Goal: Transaction & Acquisition: Purchase product/service

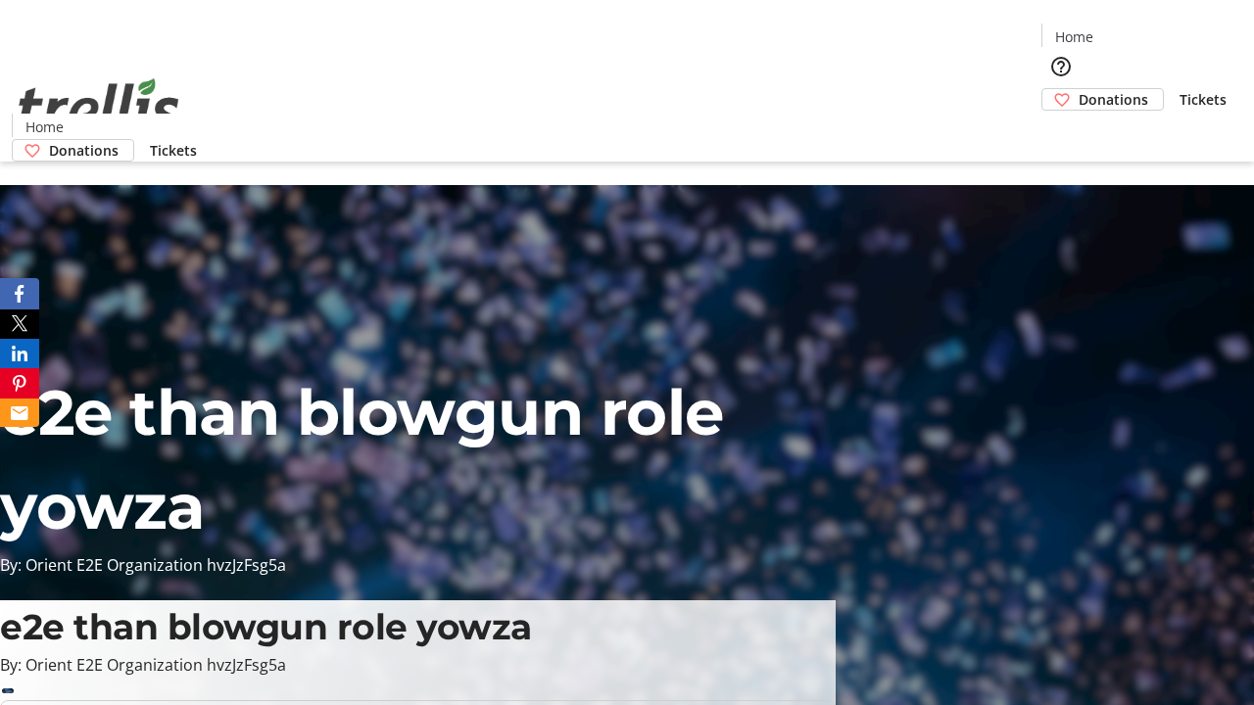
click at [1078, 89] on span "Donations" at bounding box center [1113, 99] width 70 height 21
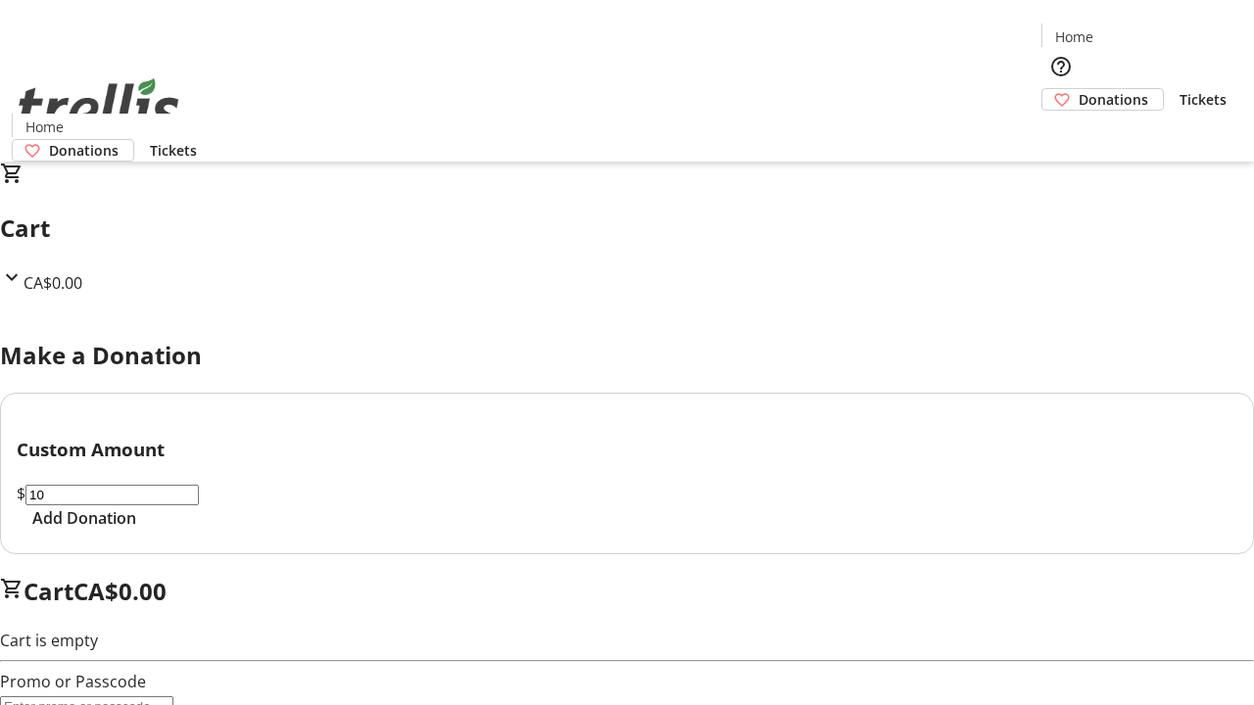
click at [136, 530] on span "Add Donation" at bounding box center [84, 518] width 104 height 24
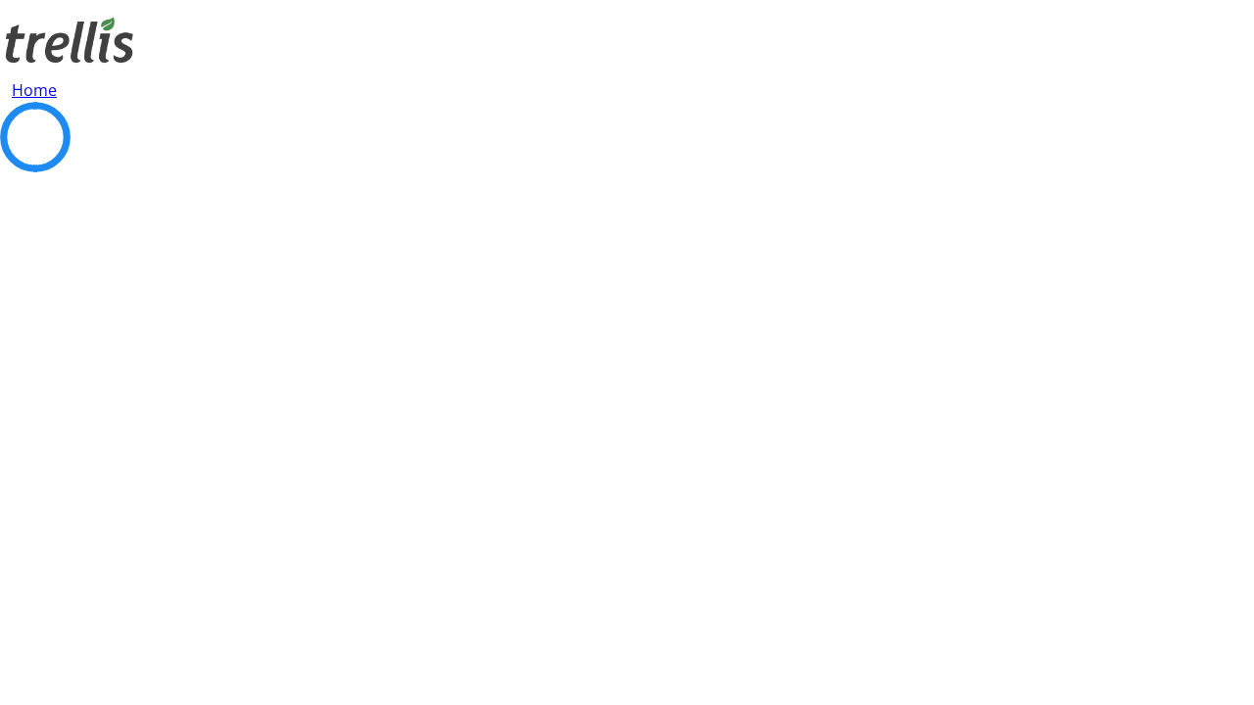
select select "CA"
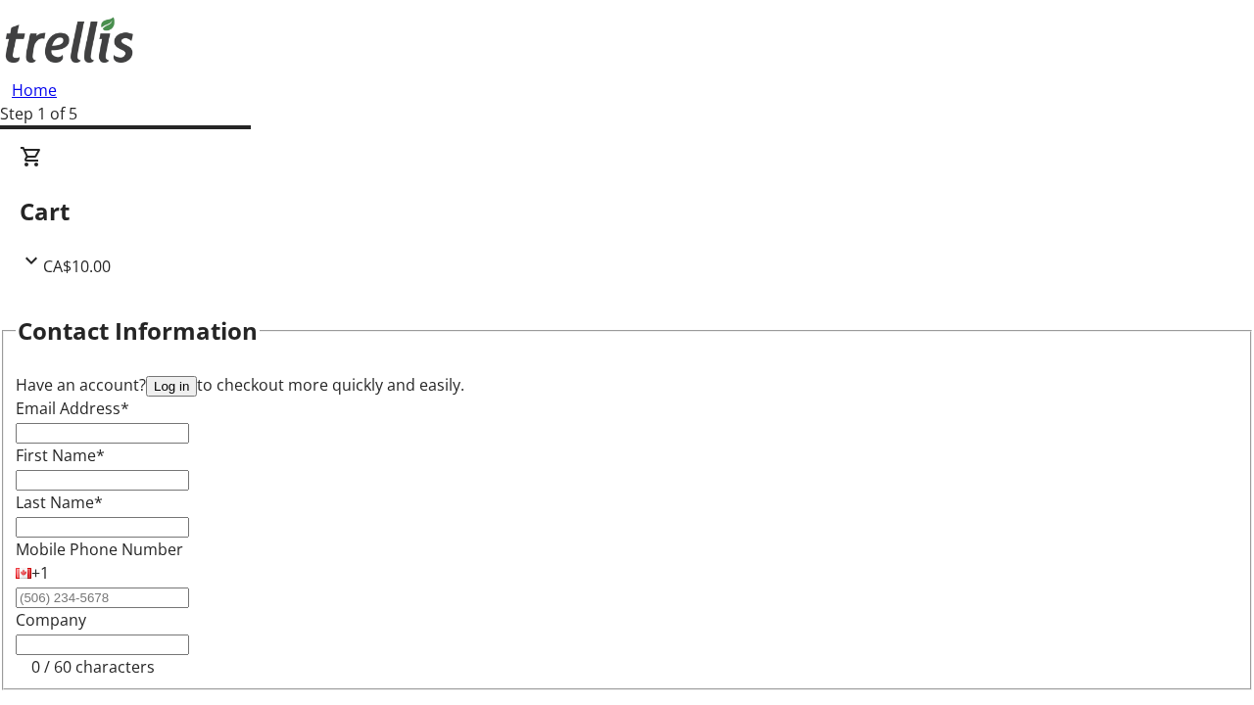
click at [197, 376] on button "Log in" at bounding box center [171, 386] width 51 height 21
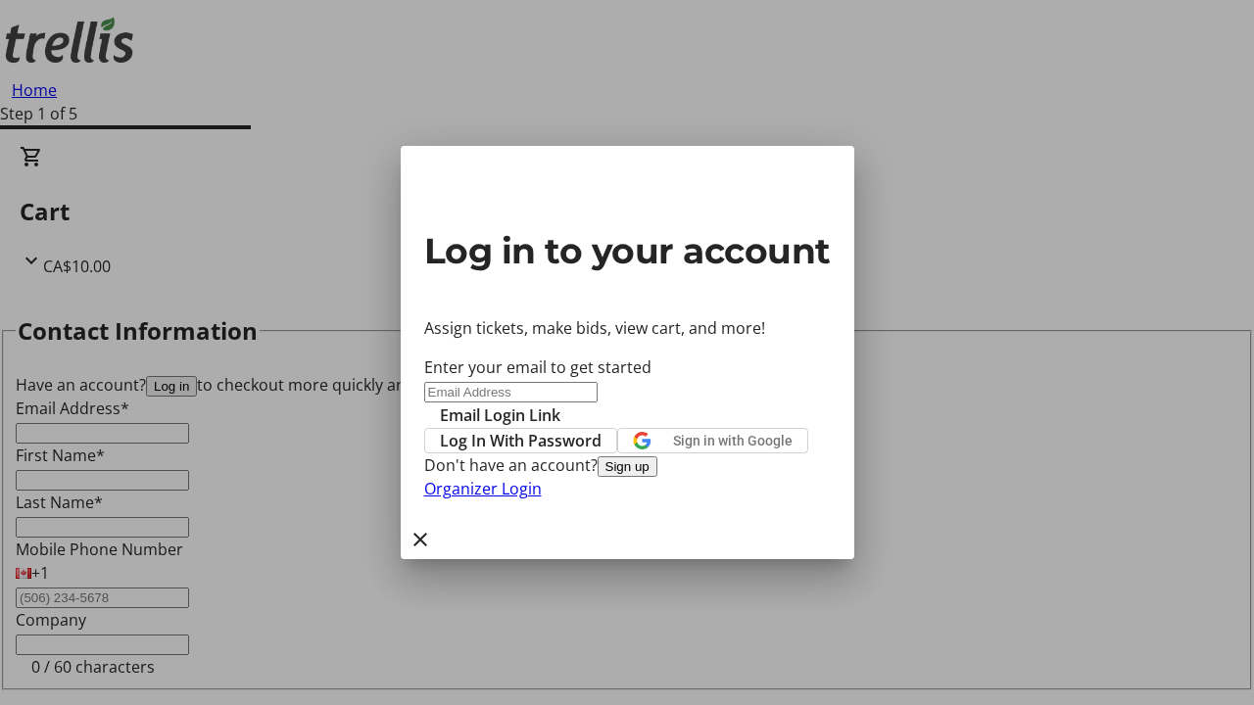
click at [657, 477] on button "Sign up" at bounding box center [627, 466] width 60 height 21
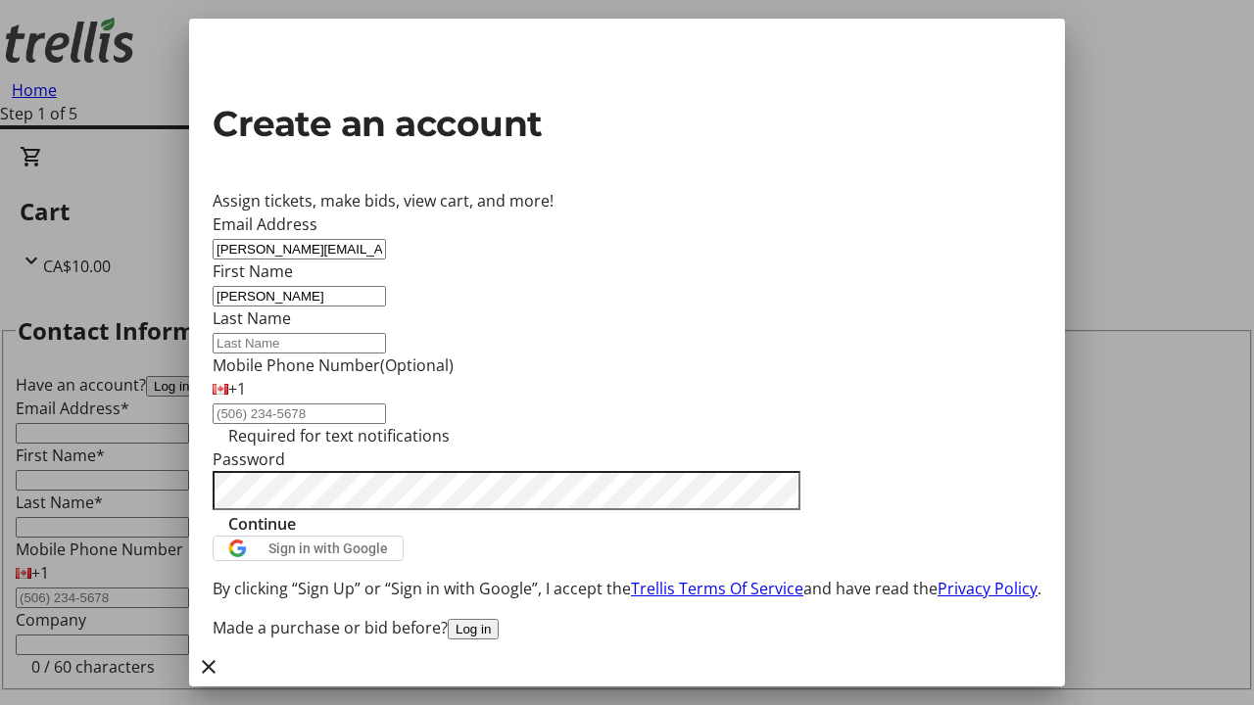
type input "[PERSON_NAME]"
click at [296, 536] on span "Continue" at bounding box center [262, 524] width 68 height 24
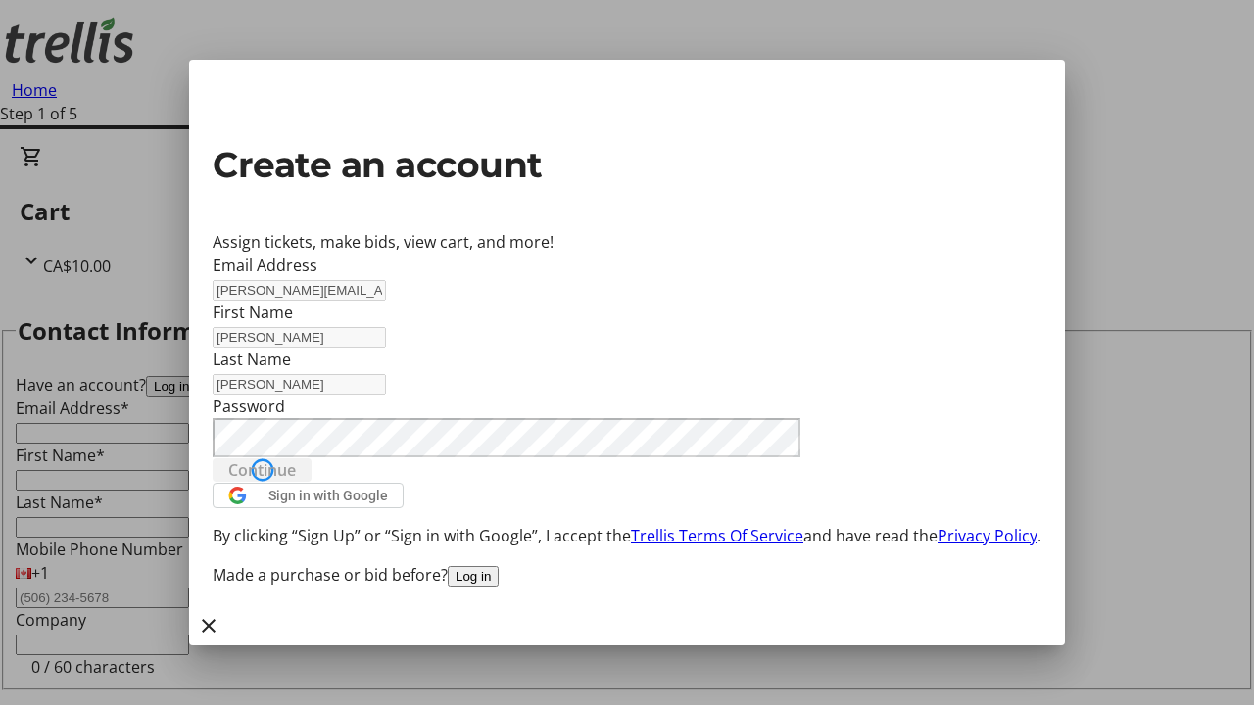
type input "[PERSON_NAME][EMAIL_ADDRESS][DOMAIN_NAME]"
type input "[PERSON_NAME]"
select select "CA"
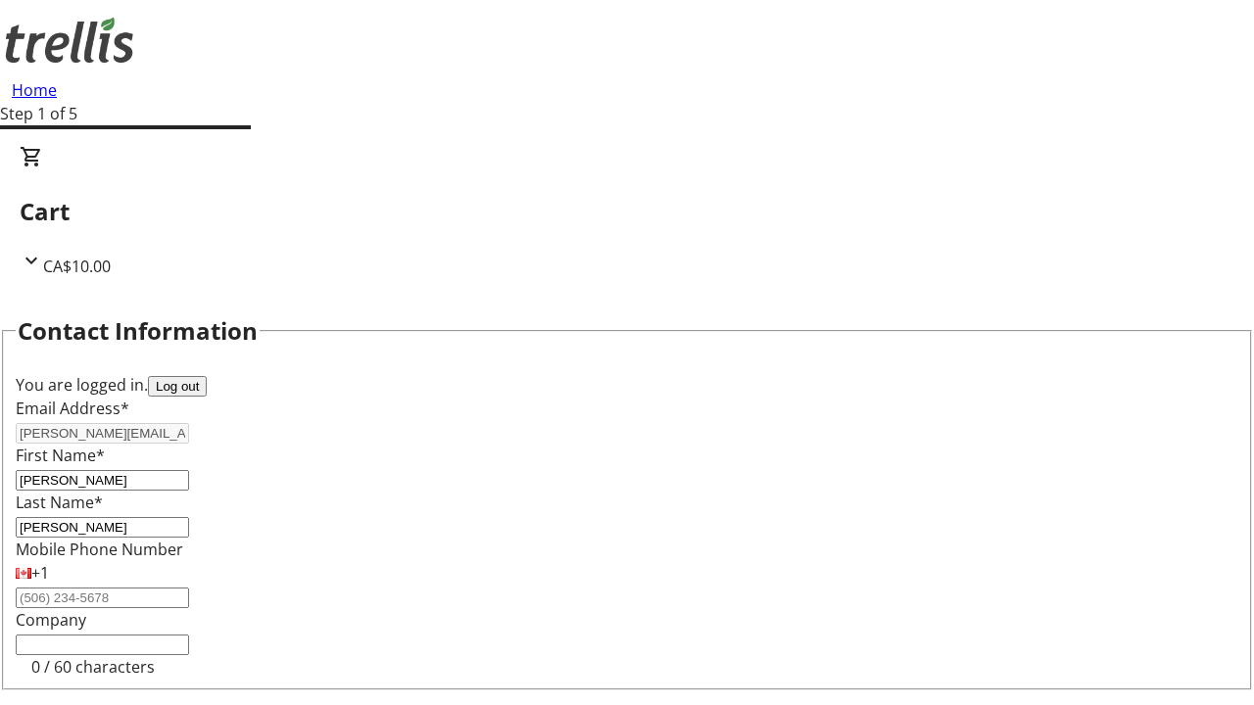
select select "CA"
type input "[STREET_ADDRESS][PERSON_NAME]"
type input "Kelowna"
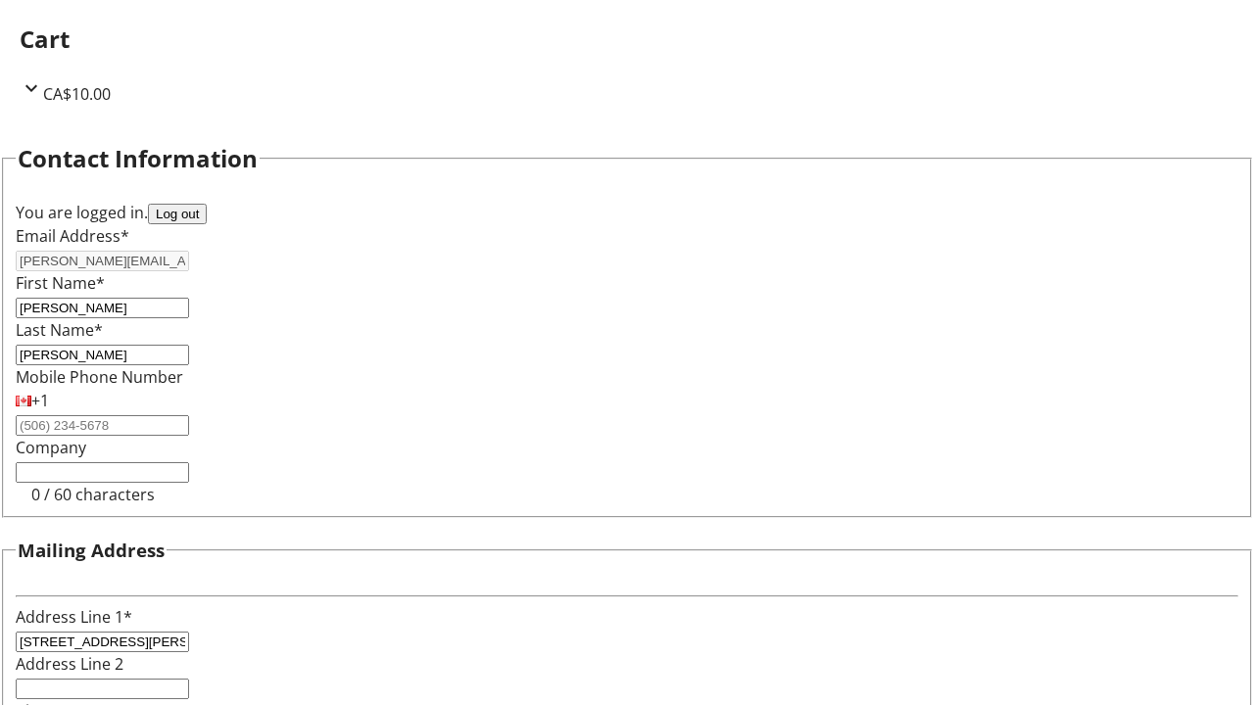
select select "BC"
type input "Kelowna"
type input "V1Y 0C2"
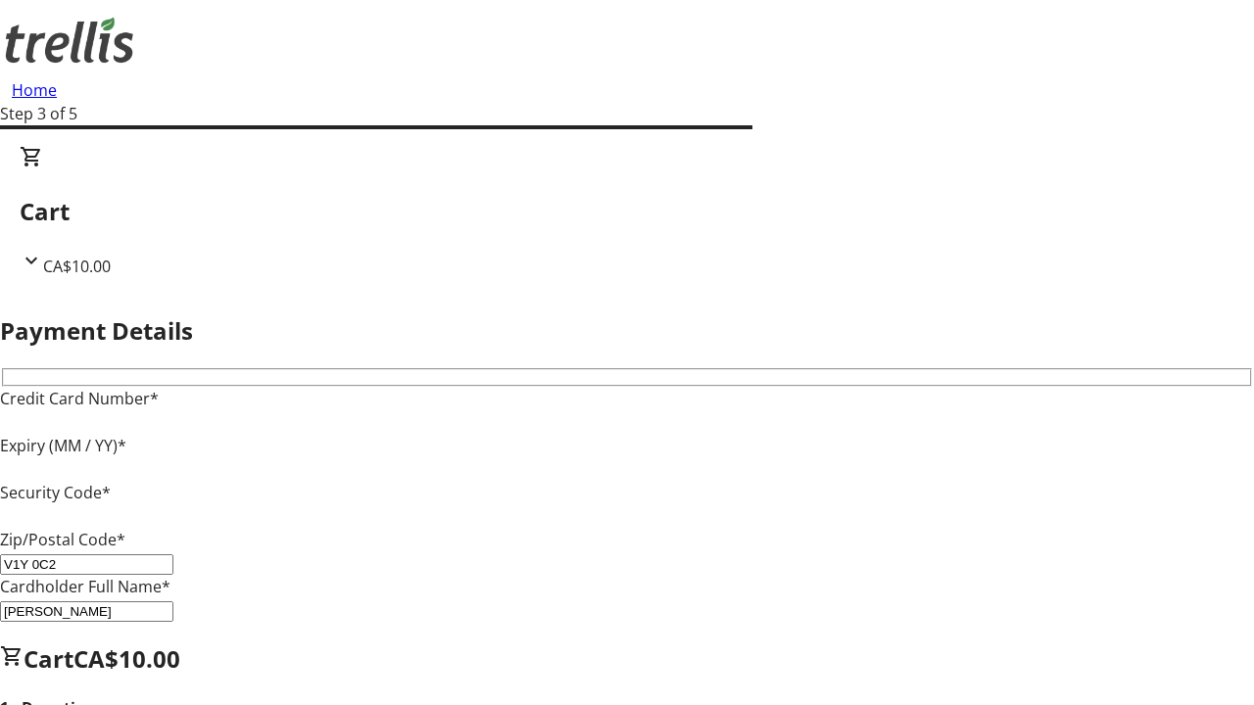
type input "V1Y 0C2"
